Goal: Task Accomplishment & Management: Use online tool/utility

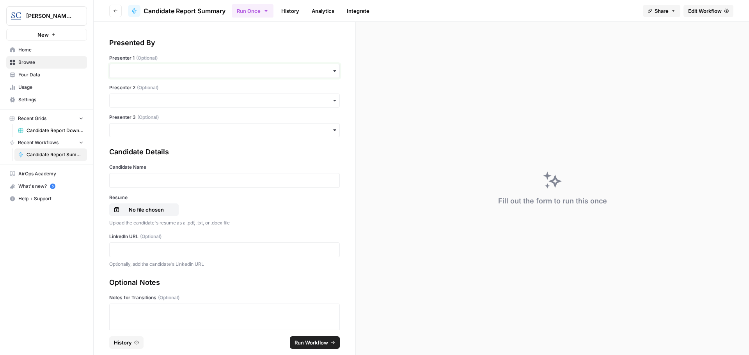
click at [192, 68] on input "Presenter 1 (Optional)" at bounding box center [224, 71] width 220 height 8
click at [175, 95] on div "[PERSON_NAME]" at bounding box center [222, 92] width 224 height 15
click at [165, 173] on div at bounding box center [224, 180] width 231 height 15
click at [165, 181] on p at bounding box center [224, 181] width 220 height 8
click at [162, 180] on p at bounding box center [224, 181] width 220 height 8
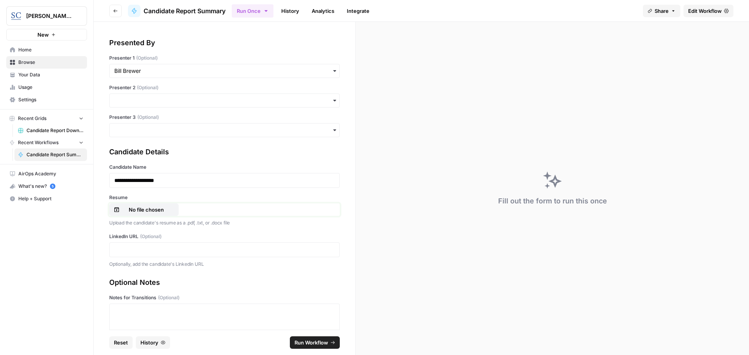
click at [159, 210] on p "No file chosen" at bounding box center [146, 210] width 50 height 8
click at [136, 250] on p at bounding box center [224, 250] width 220 height 8
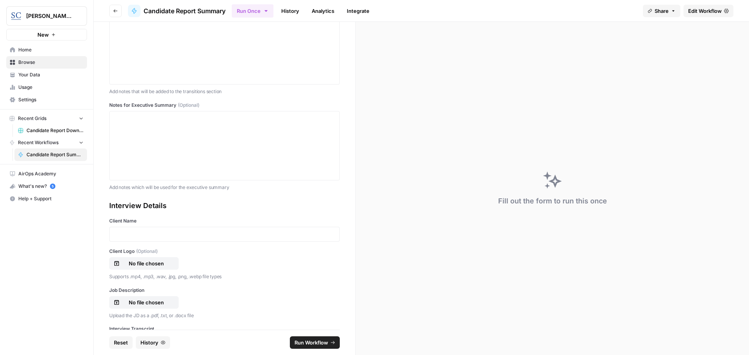
scroll to position [312, 0]
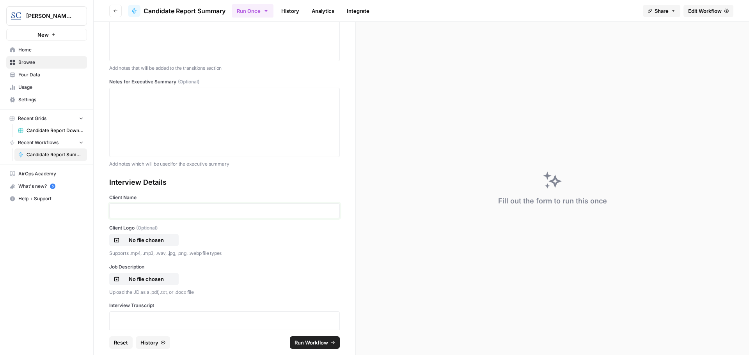
click at [187, 212] on p at bounding box center [224, 211] width 220 height 8
click at [154, 236] on button "No file chosen" at bounding box center [143, 240] width 69 height 12
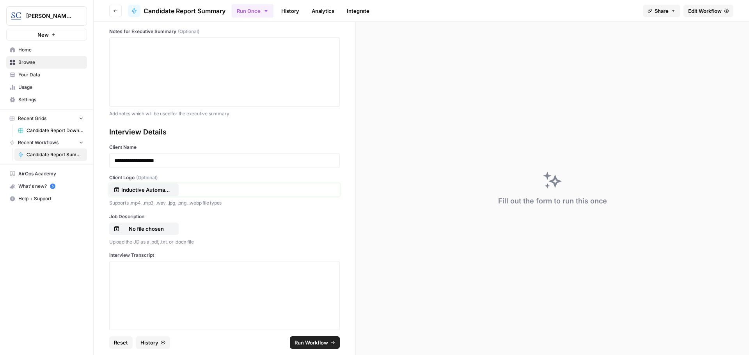
scroll to position [364, 0]
click at [150, 227] on p "No file chosen" at bounding box center [146, 228] width 50 height 8
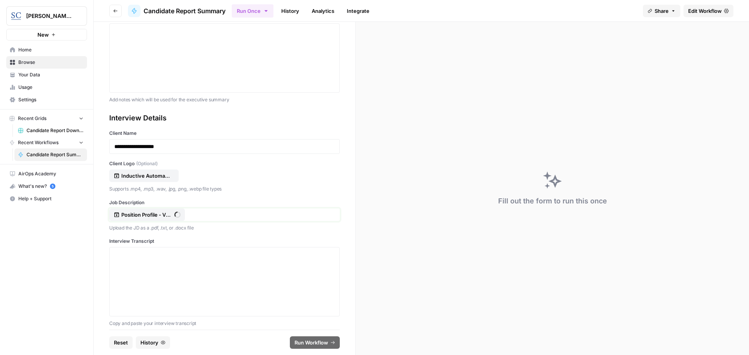
scroll to position [383, 0]
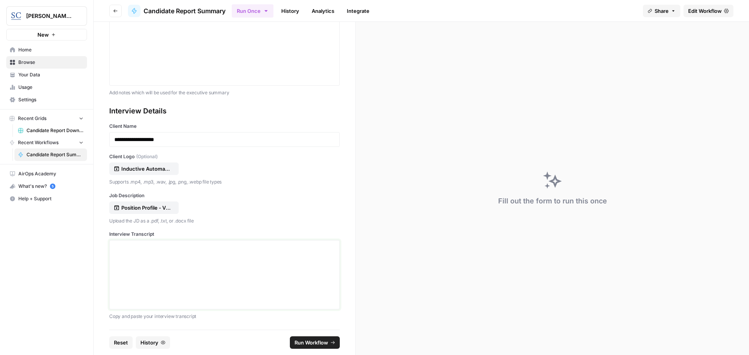
click at [158, 269] on div at bounding box center [224, 275] width 220 height 62
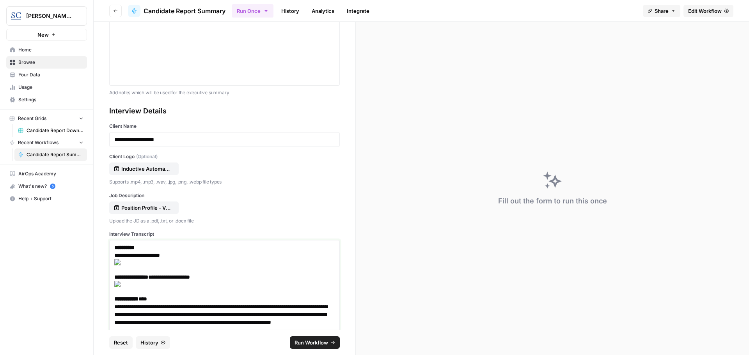
scroll to position [11929, 0]
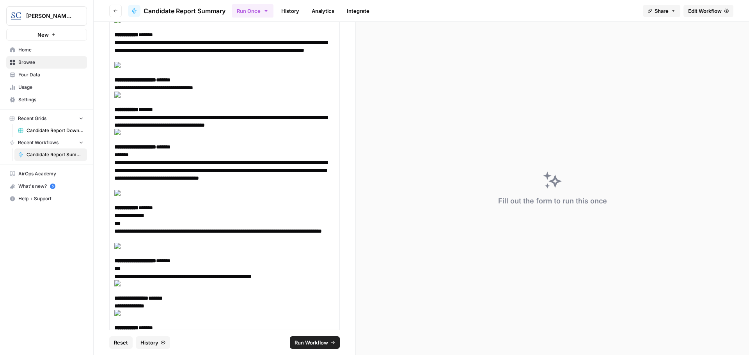
click at [309, 344] on span "Run Workflow" at bounding box center [312, 343] width 34 height 8
